Goal: Transaction & Acquisition: Purchase product/service

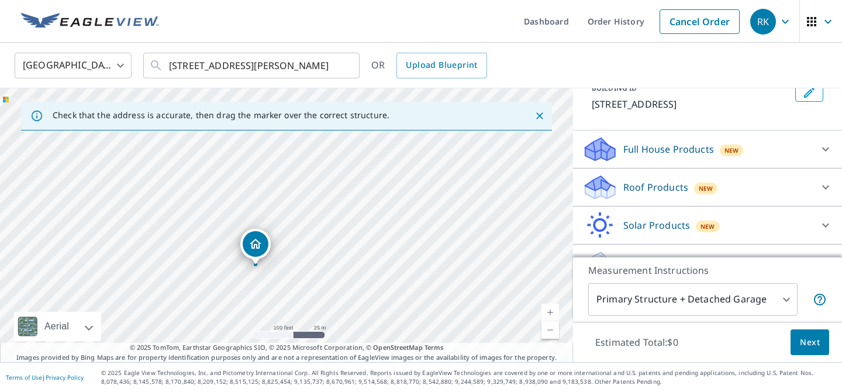
scroll to position [81, 0]
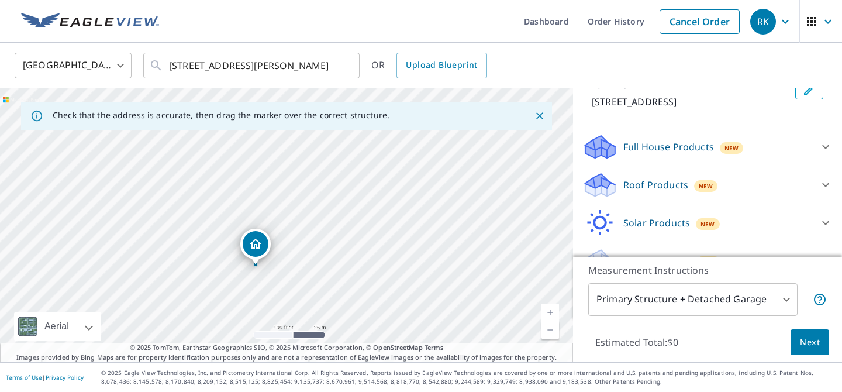
click at [286, 265] on div "[STREET_ADDRESS][PERSON_NAME]" at bounding box center [286, 225] width 573 height 274
click at [255, 216] on div "Dropped pin, building 1, Residential property, 115 Victory Ln Breckenridge, CO …" at bounding box center [254, 212] width 15 height 12
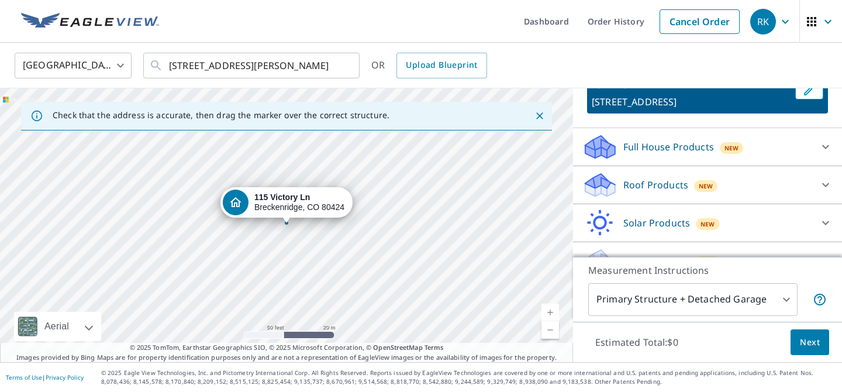
click at [823, 179] on icon at bounding box center [825, 185] width 14 height 14
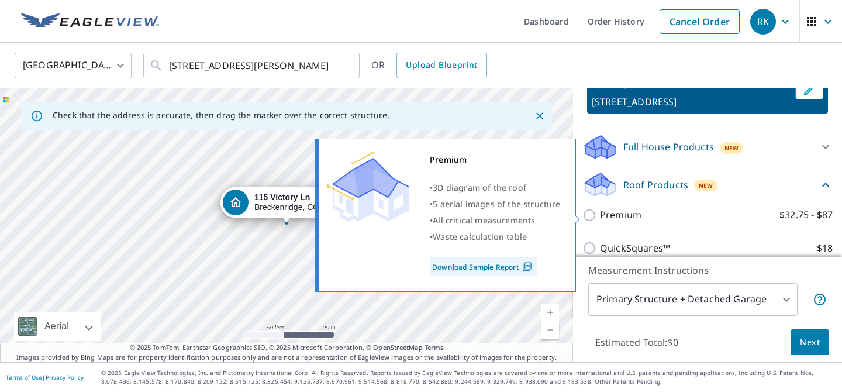
click at [592, 212] on input "Premium $32.75 - $87" at bounding box center [591, 215] width 18 height 14
checkbox input "true"
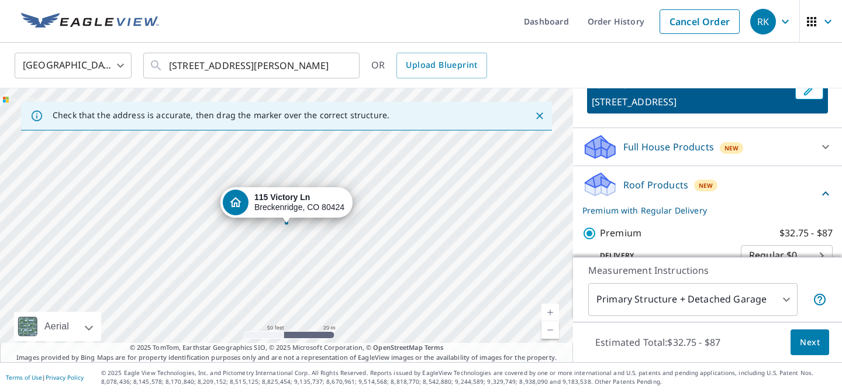
click at [797, 342] on button "Next" at bounding box center [809, 342] width 39 height 26
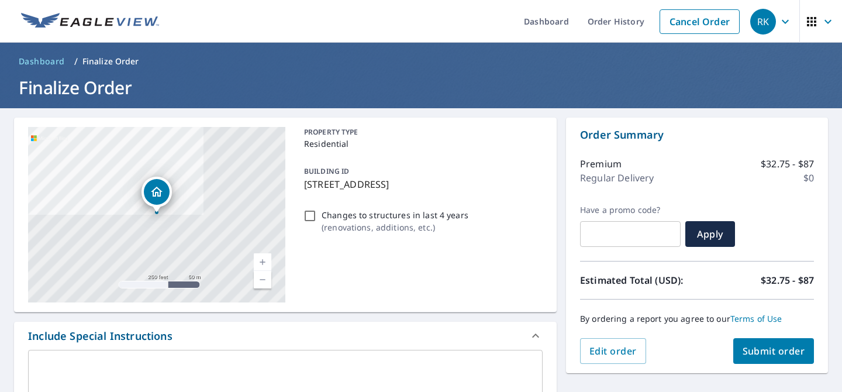
click at [309, 213] on input "Changes to structures in last 4 years ( renovations, additions, etc. )" at bounding box center [310, 216] width 14 height 14
checkbox input "true"
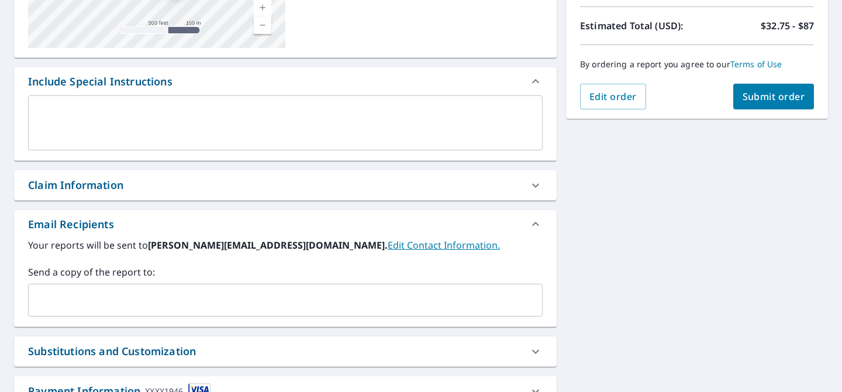
scroll to position [263, 0]
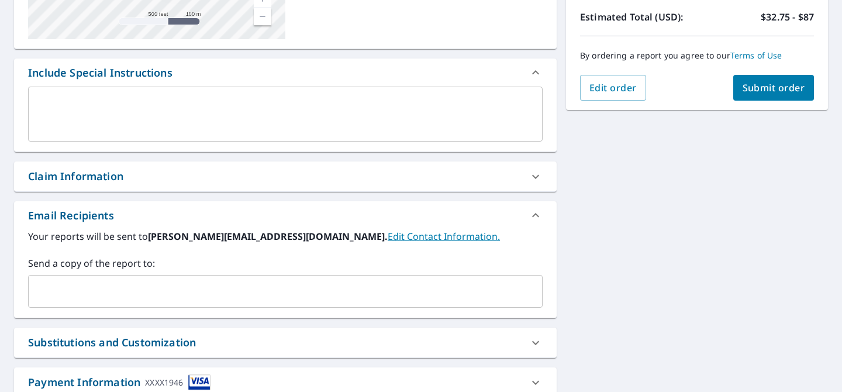
click at [85, 284] on input "text" at bounding box center [276, 291] width 486 height 22
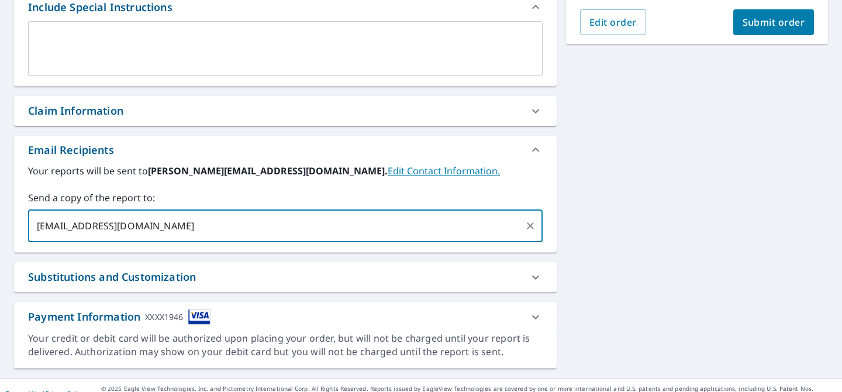
scroll to position [344, 0]
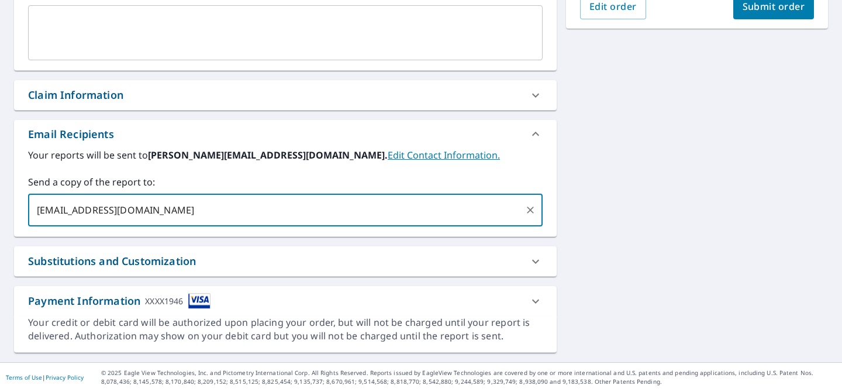
type input "[EMAIL_ADDRESS][DOMAIN_NAME]"
click at [801, 13] on button "Submit order" at bounding box center [773, 7] width 81 height 26
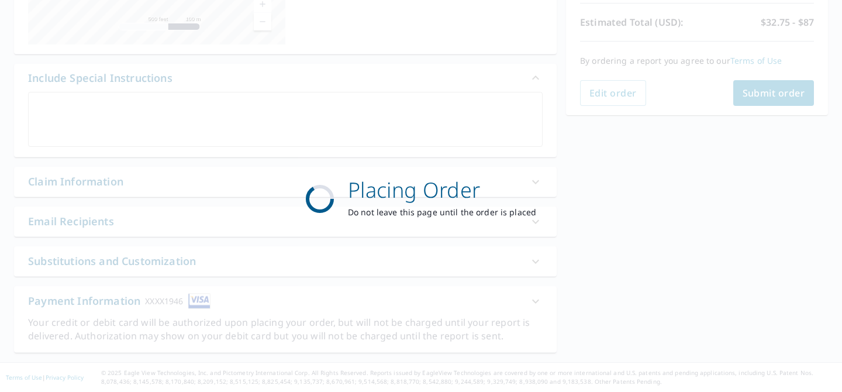
scroll to position [258, 0]
